Goal: Transaction & Acquisition: Purchase product/service

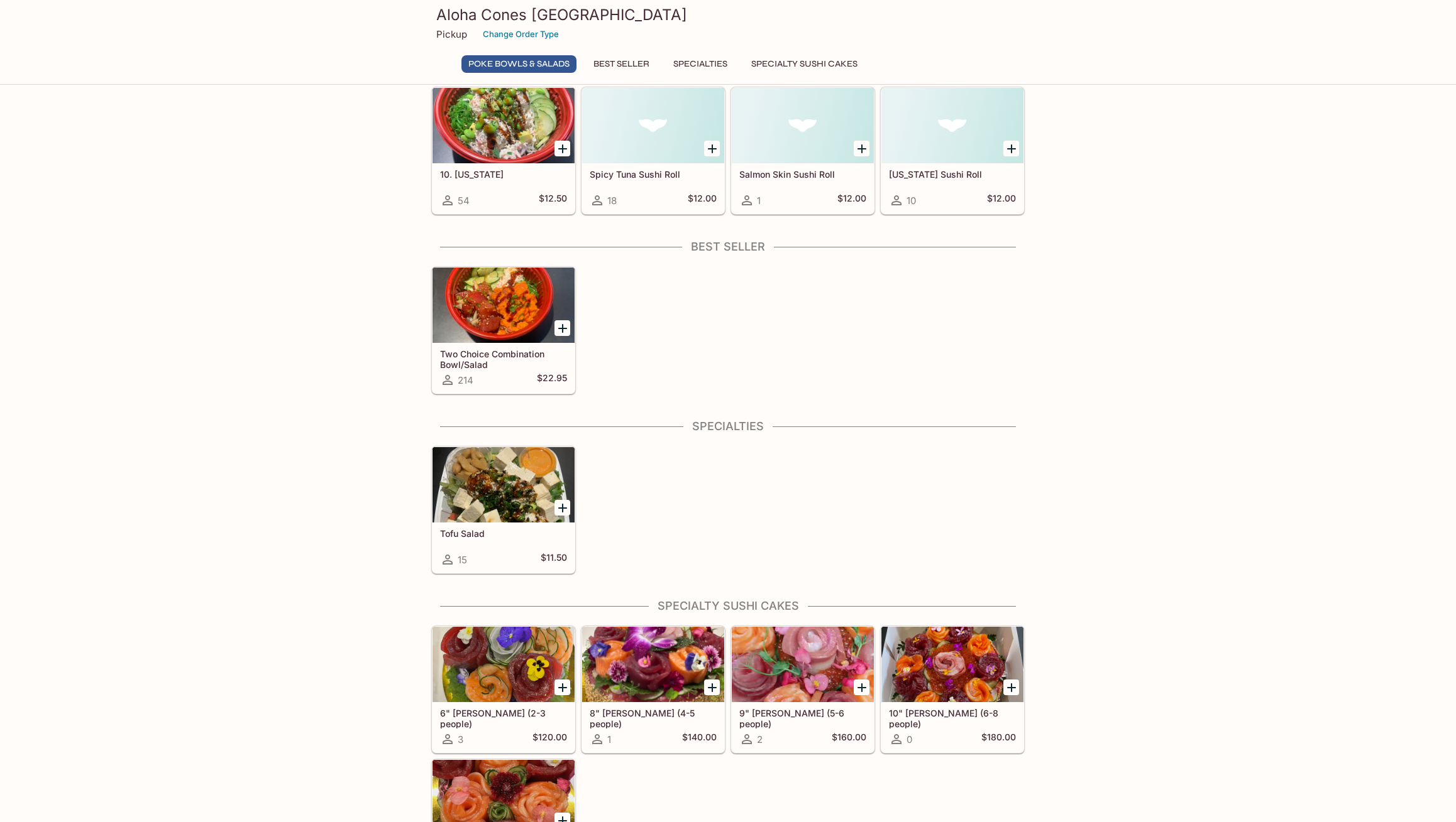
scroll to position [438, 0]
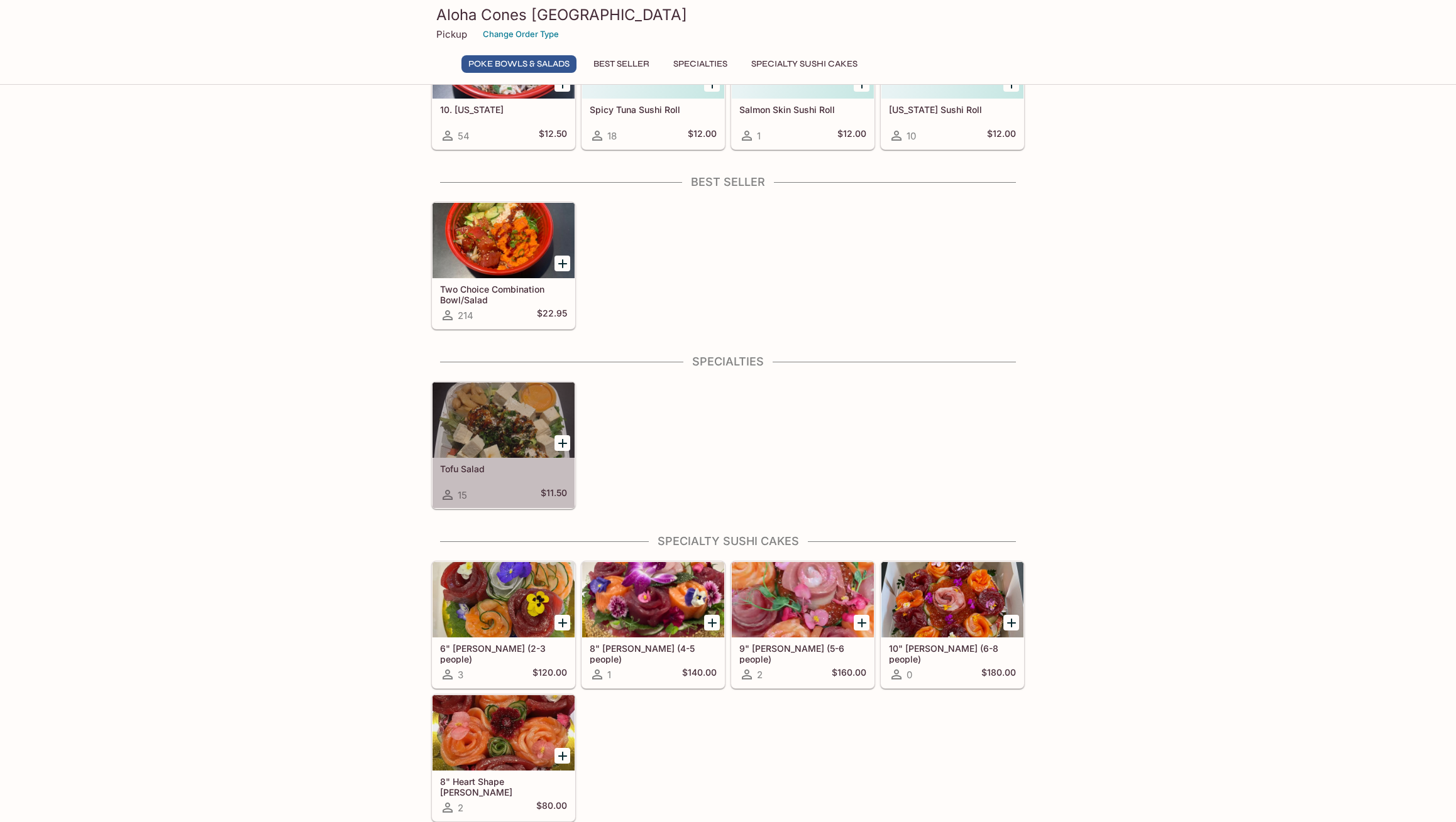
click at [501, 430] on div at bounding box center [504, 420] width 142 height 76
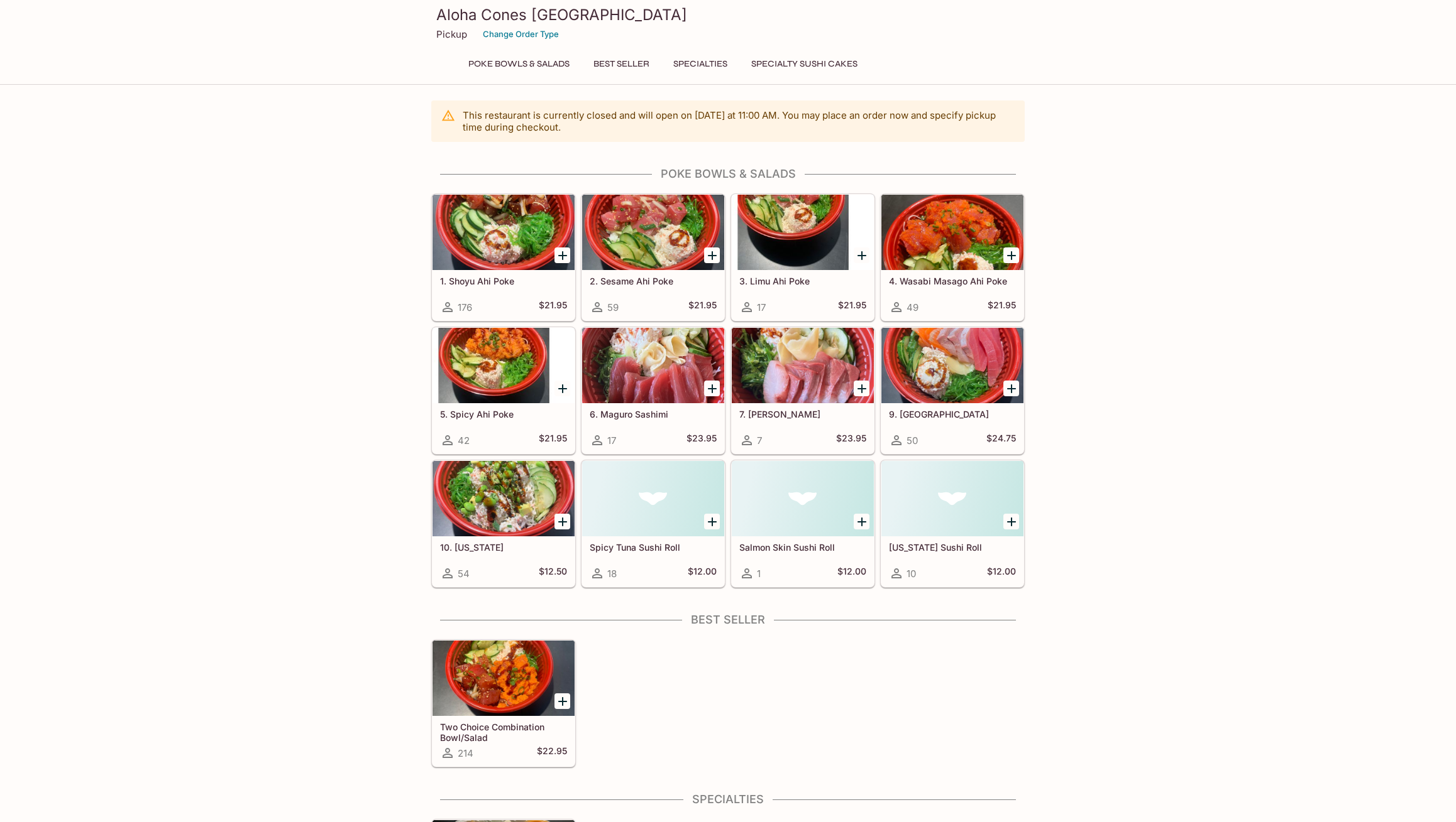
scroll to position [84, 0]
